Goal: Information Seeking & Learning: Find specific fact

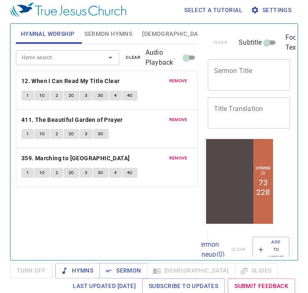
click at [150, 34] on span "[DEMOGRAPHIC_DATA]" at bounding box center [174, 34] width 64 height 10
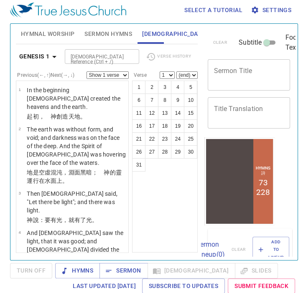
click at [88, 53] on input "[DEMOGRAPHIC_DATA] Reference (Ctrl + /)" at bounding box center [94, 57] width 55 height 10
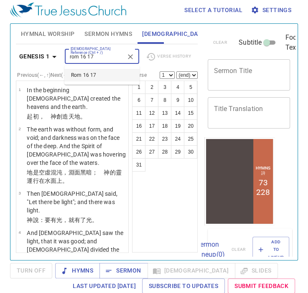
type input "rom 16 17"
select select "17"
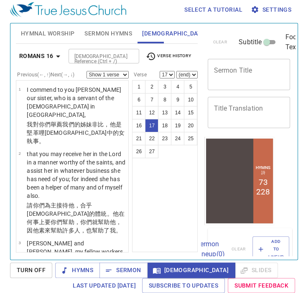
scroll to position [807, 0]
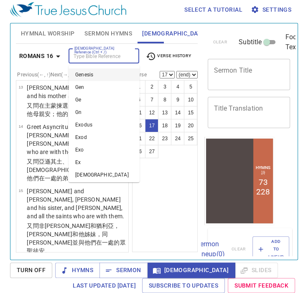
click at [90, 57] on input "[DEMOGRAPHIC_DATA] Reference (Ctrl + /)" at bounding box center [97, 56] width 52 height 10
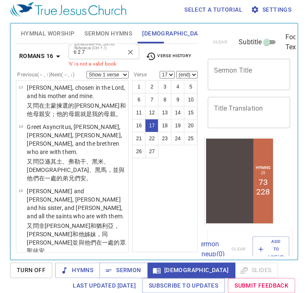
click at [90, 57] on div "ti 2 7 [DEMOGRAPHIC_DATA] Reference (Ctrl + /)" at bounding box center [103, 52] width 71 height 15
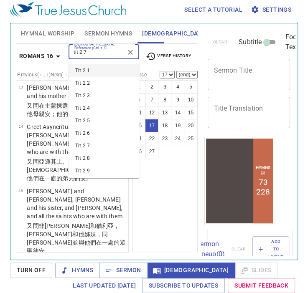
type input "tit 2 7"
select select "7"
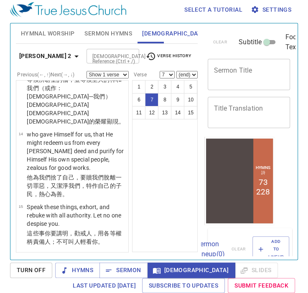
scroll to position [256, 0]
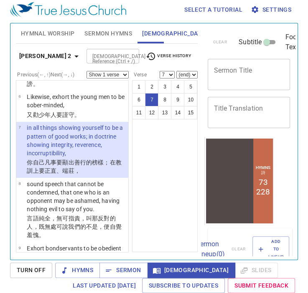
click at [78, 157] on p "in all things showing yourself to be a pattern of good works; in doctrine showi…" at bounding box center [76, 140] width 99 height 33
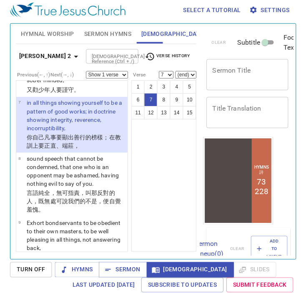
scroll to position [292, 0]
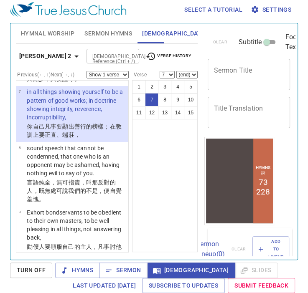
click at [1, 8] on div "Select a tutorial Settings Hymnal Worship Sermon Hymns [DEMOGRAPHIC_DATA] Slide…" at bounding box center [154, 142] width 308 height 293
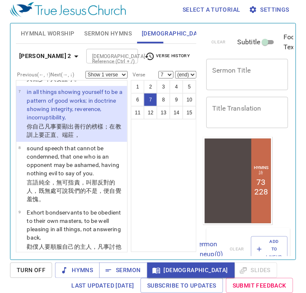
click at [86, 49] on div "[DEMOGRAPHIC_DATA] Reference (Ctrl + /)" at bounding box center [112, 56] width 52 height 15
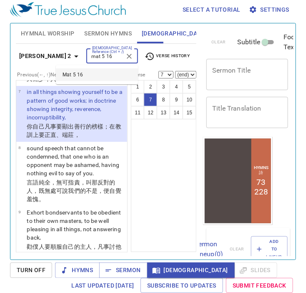
type input "mat 5 16"
select select "16"
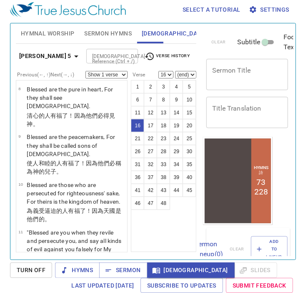
scroll to position [680, 0]
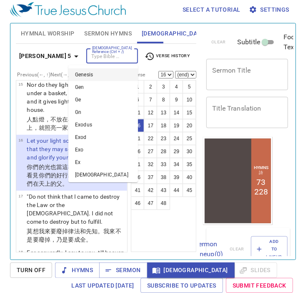
click at [89, 54] on input "[DEMOGRAPHIC_DATA] Reference (Ctrl + /)" at bounding box center [105, 56] width 33 height 10
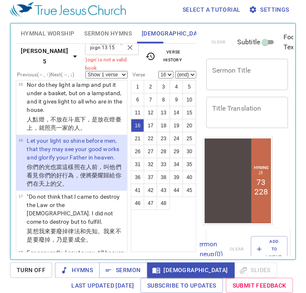
click at [88, 53] on input "jogn 13 15" at bounding box center [105, 48] width 35 height 10
type input "jn 13 15"
select select "15"
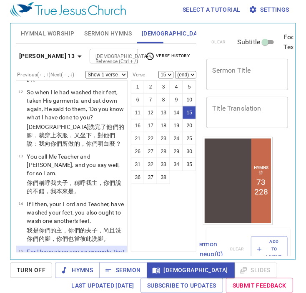
scroll to position [749, 0]
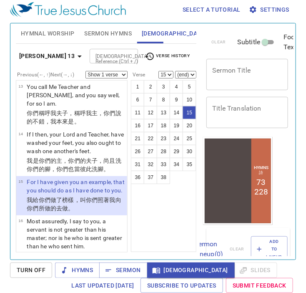
click at [108, 58] on input "[DEMOGRAPHIC_DATA] Reference (Ctrl + /)" at bounding box center [106, 56] width 29 height 10
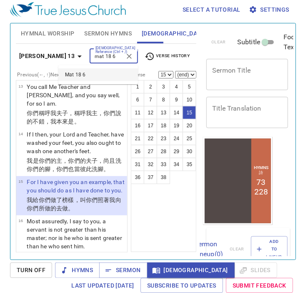
type input "mat 18 6"
select select "6"
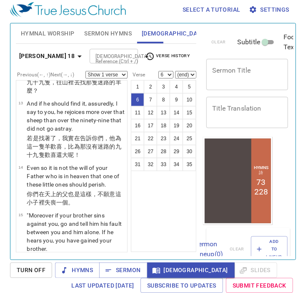
scroll to position [212, 0]
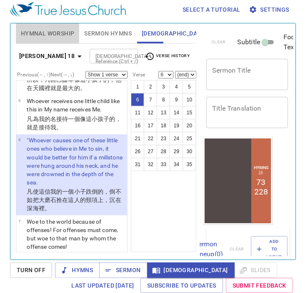
click at [51, 35] on span "Hymnal Worship" at bounding box center [48, 33] width 54 height 10
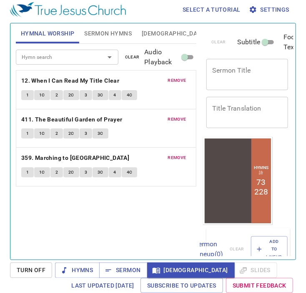
click at [131, 58] on span "clear" at bounding box center [132, 57] width 15 height 8
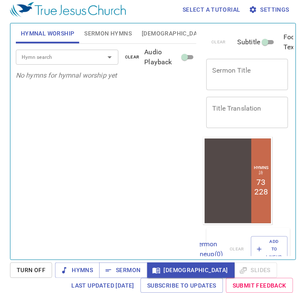
click at [88, 58] on input "Hymn search" at bounding box center [54, 57] width 73 height 10
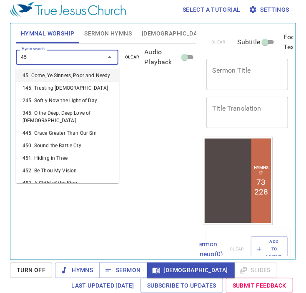
type input "450"
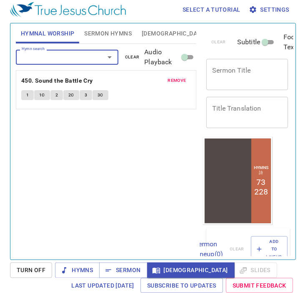
click at [25, 93] on button "1" at bounding box center [27, 95] width 13 height 10
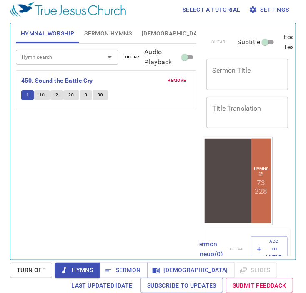
click at [132, 171] on div "Hymn search Hymn search clear Audio Playback remove 450. Sound the Battle Cry 1…" at bounding box center [106, 148] width 181 height 209
